Goal: Communication & Community: Participate in discussion

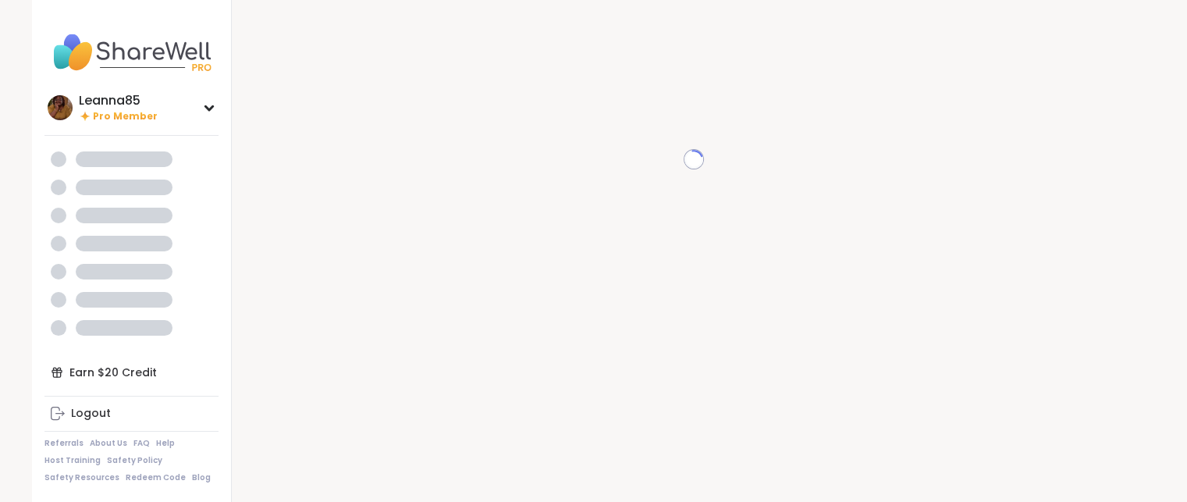
click at [690, 154] on icon at bounding box center [693, 159] width 22 height 22
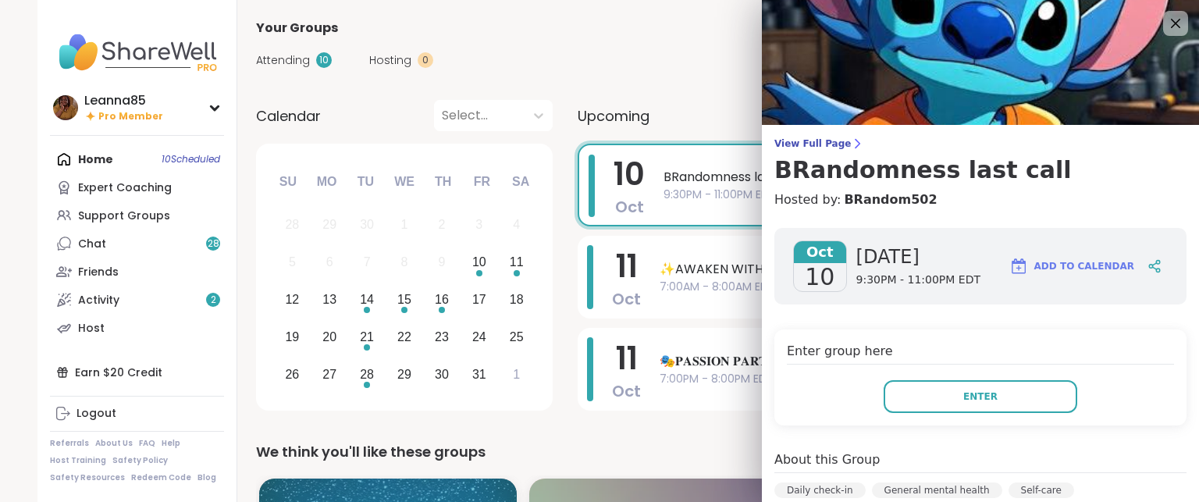
click at [883, 399] on button "Enter" at bounding box center [980, 396] width 194 height 33
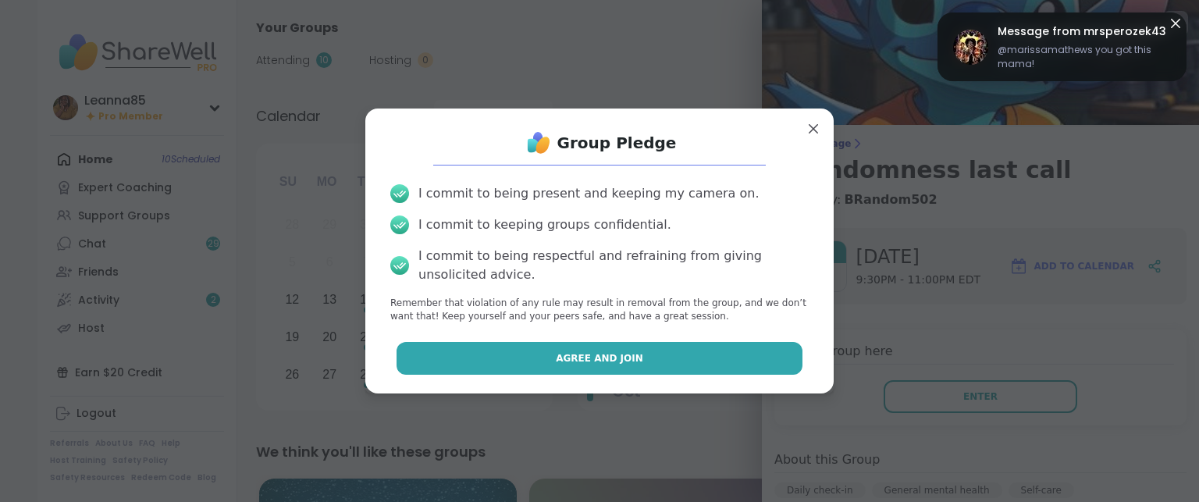
click at [718, 359] on button "Agree and Join" at bounding box center [599, 358] width 407 height 33
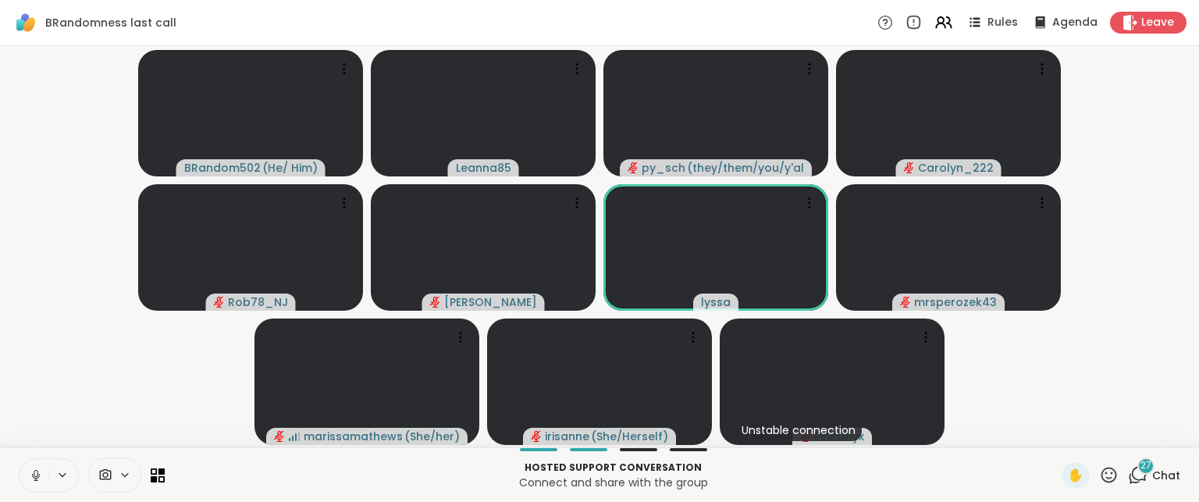
click at [23, 467] on button at bounding box center [35, 475] width 30 height 33
drag, startPoint x: 897, startPoint y: 258, endPoint x: 971, endPoint y: 374, distance: 137.2
click at [971, 374] on video-player-container "BRandom502 ( He/ Him ) Leanna85 py_sch ( they/them/you/y'all/i/we ) Carolyn_222…" at bounding box center [599, 246] width 1180 height 389
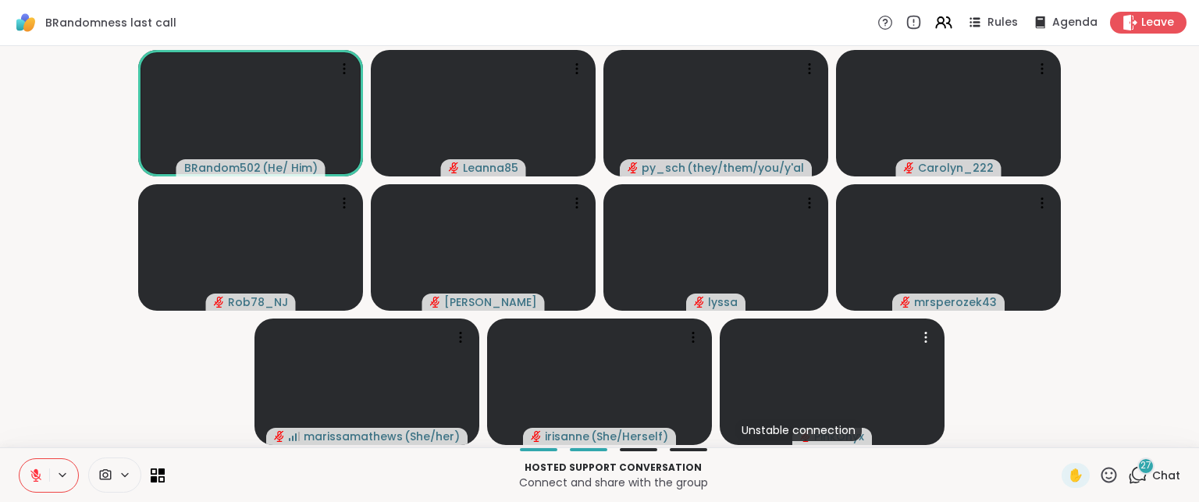
drag, startPoint x: 836, startPoint y: 339, endPoint x: 967, endPoint y: 393, distance: 141.4
click at [967, 393] on video-player-container "BRandom502 ( He/ Him ) Leanna85 py_sch ( they/them/you/y'all/i/we ) Carolyn_222…" at bounding box center [599, 246] width 1180 height 389
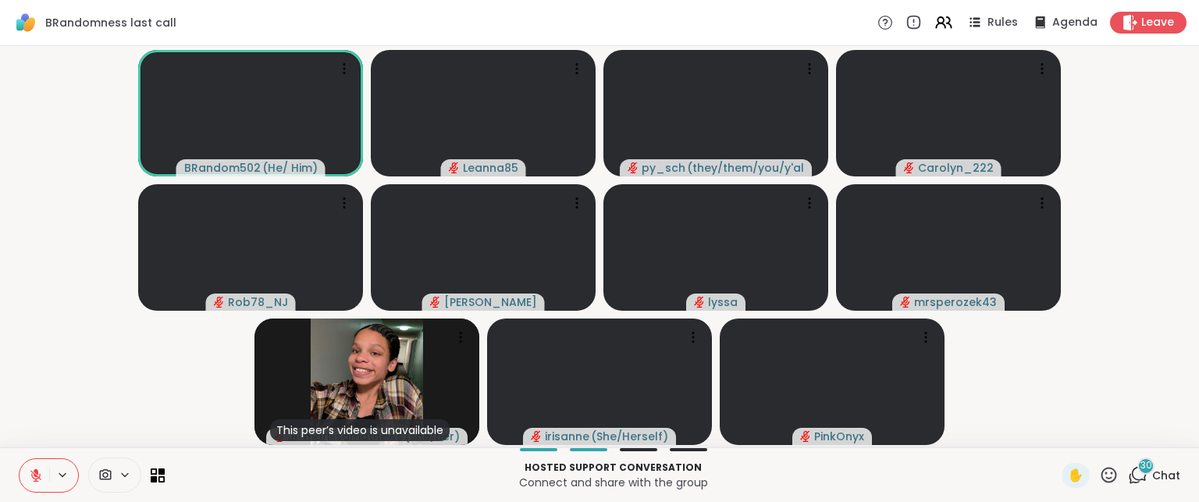
click at [33, 468] on icon at bounding box center [36, 475] width 14 height 14
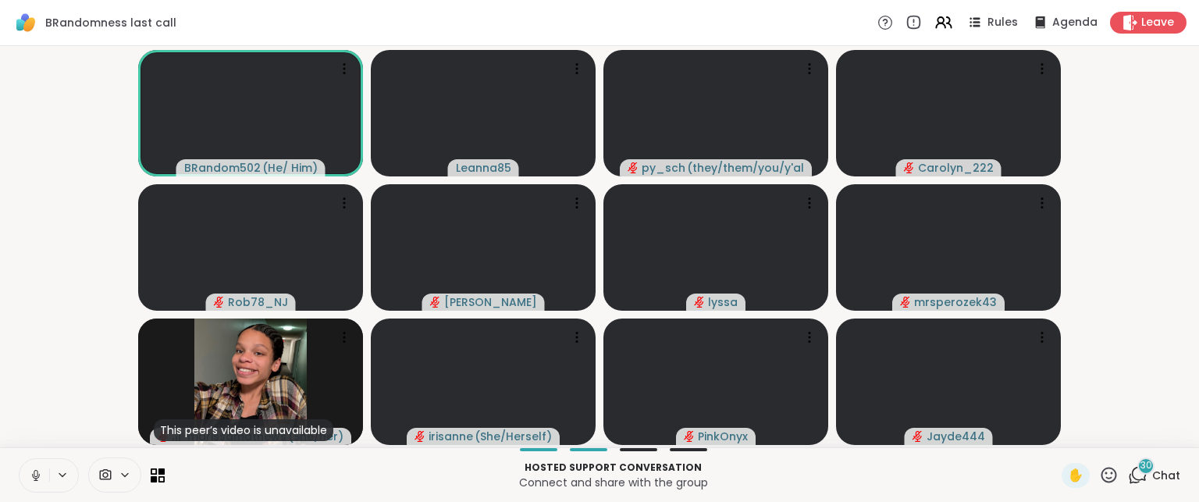
click at [31, 468] on icon at bounding box center [36, 475] width 14 height 14
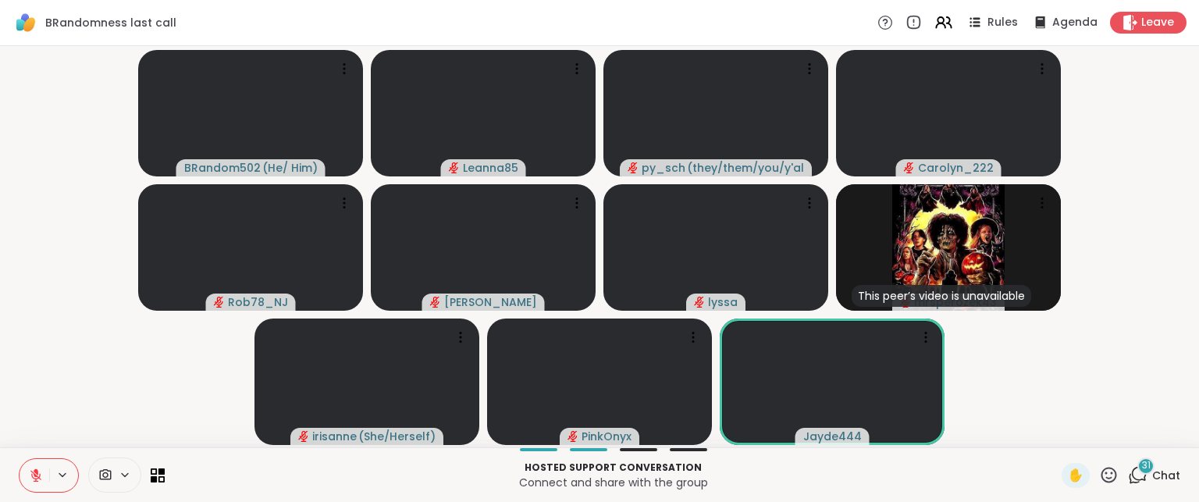
click at [1142, 471] on span "31" at bounding box center [1146, 465] width 9 height 13
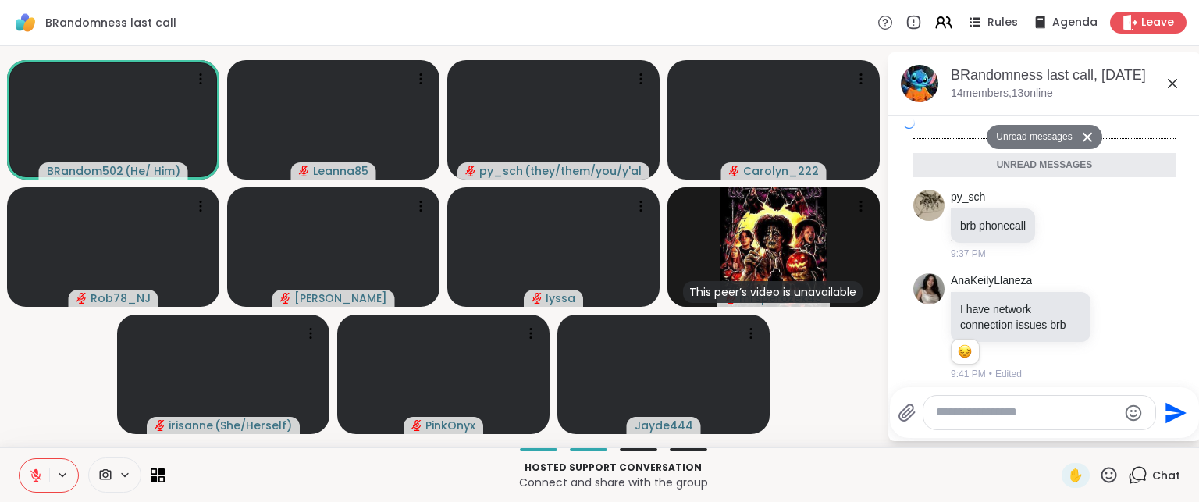
scroll to position [4299, 0]
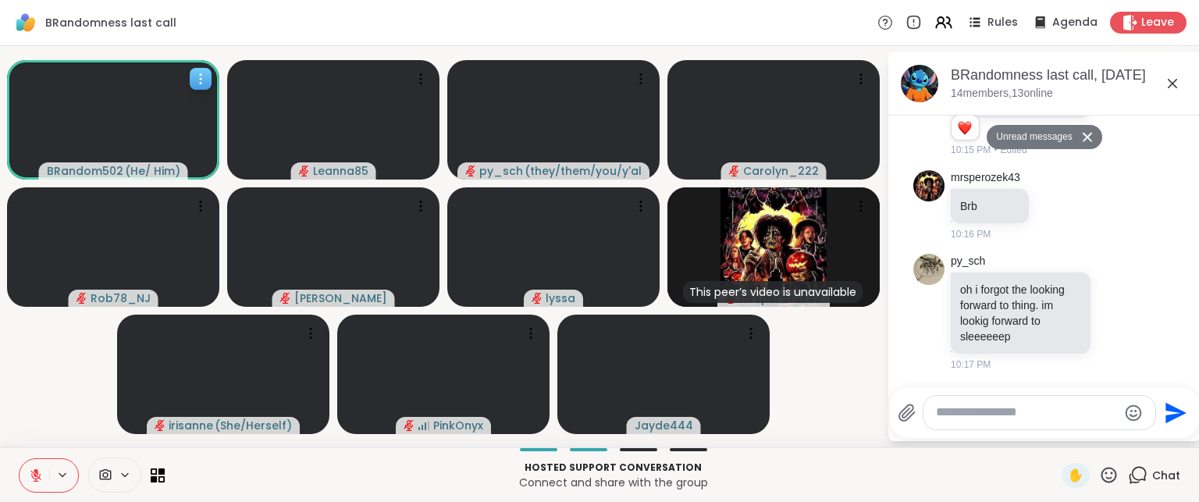
click at [86, 171] on span "BRandom502" at bounding box center [85, 171] width 76 height 16
click at [199, 68] on div at bounding box center [201, 79] width 22 height 22
click at [199, 69] on div at bounding box center [201, 79] width 22 height 22
click at [225, 54] on video-player-container "BRandom502 ( He/ Him ) Leanna85 py_sch ( they/them/you/y'all/i/we ) Carolyn_222…" at bounding box center [443, 246] width 868 height 389
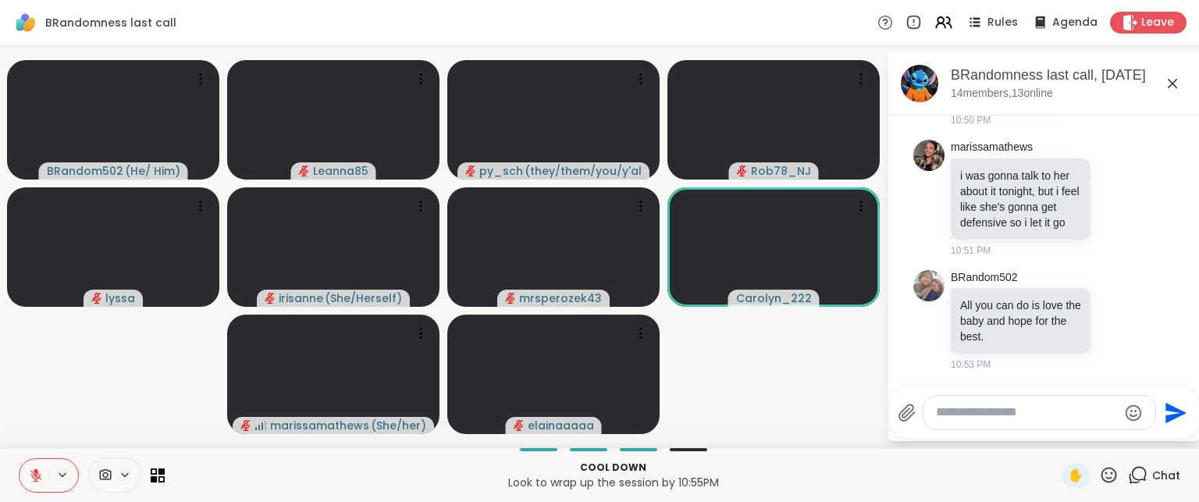
scroll to position [6882, 0]
